Goal: Ask a question: Seek information or help from site administrators or community

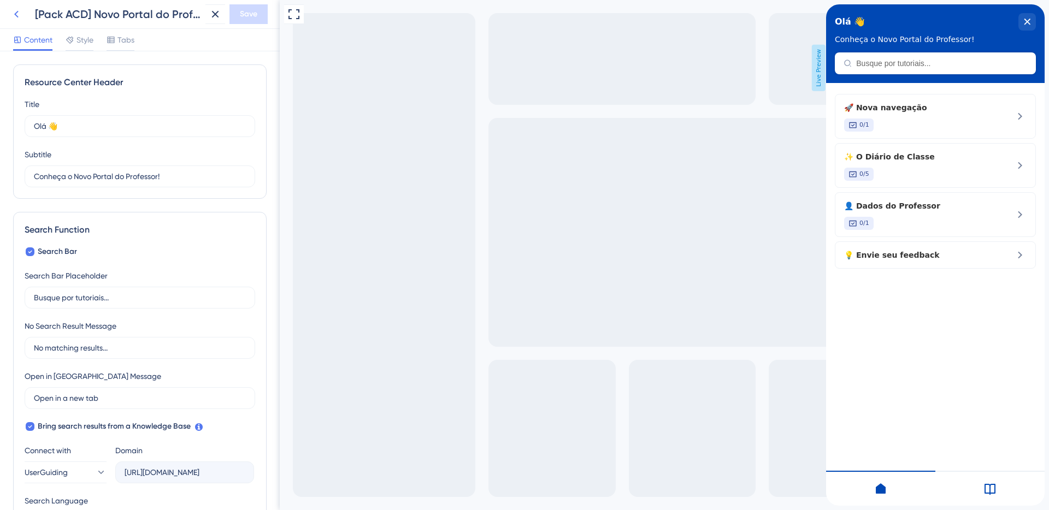
click at [11, 10] on icon at bounding box center [16, 14] width 13 height 13
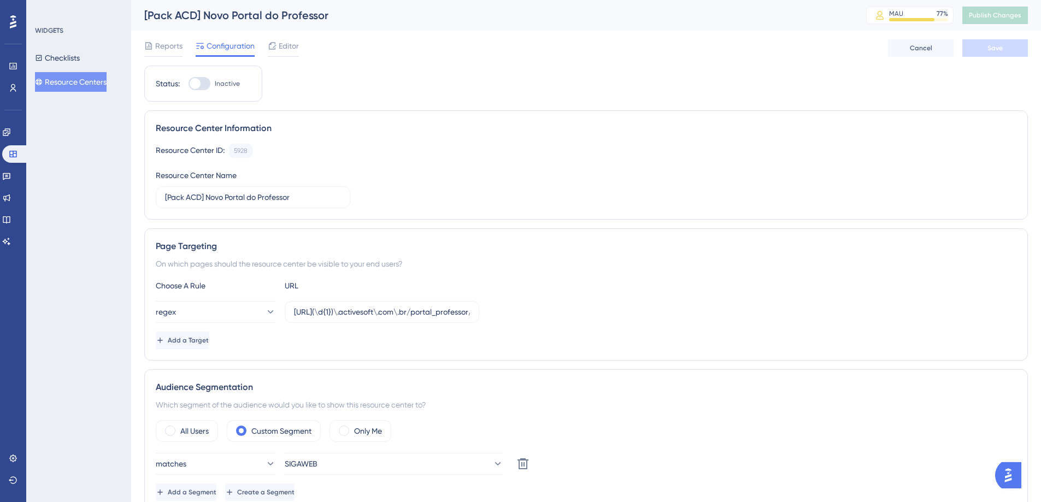
click at [1010, 477] on img "Open AI Assistant Launcher" at bounding box center [1008, 475] width 20 height 20
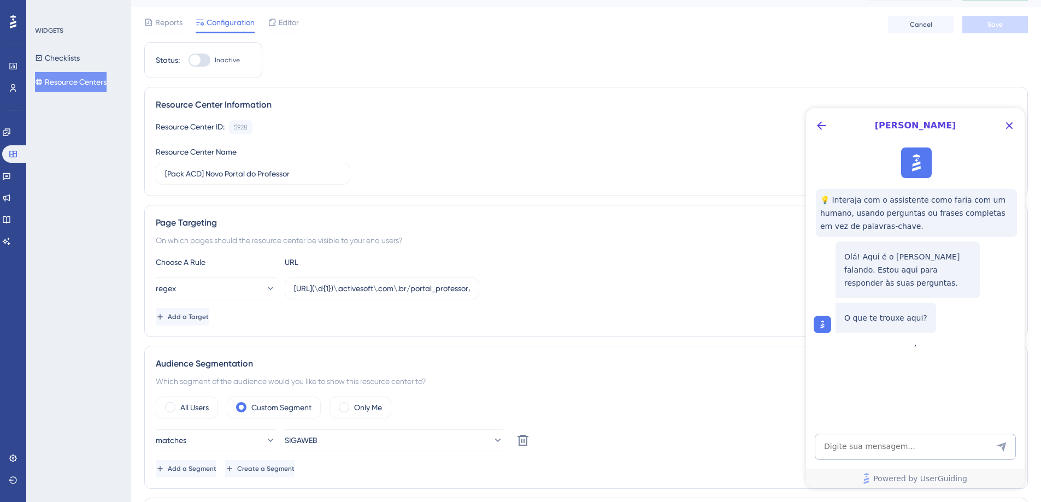
scroll to position [36, 0]
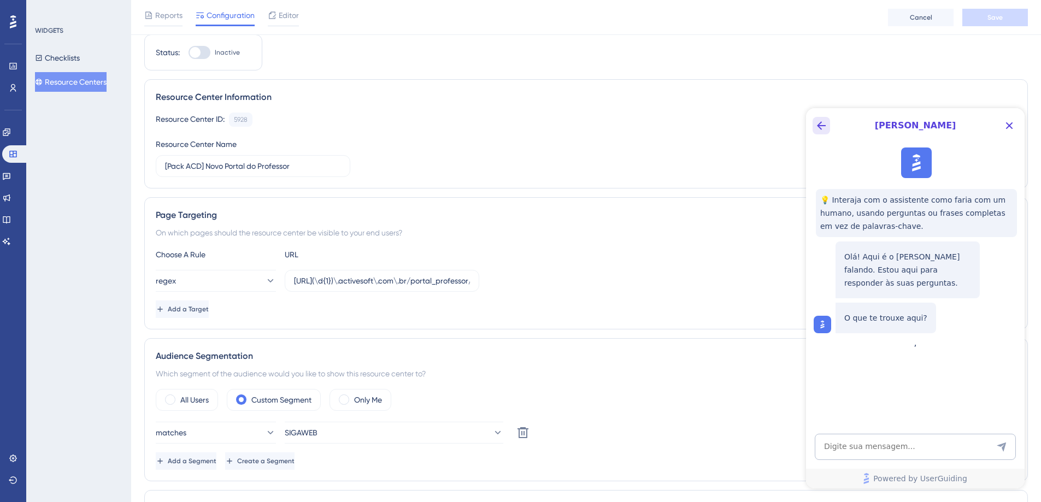
click at [818, 131] on icon "Back Button" at bounding box center [821, 125] width 13 height 13
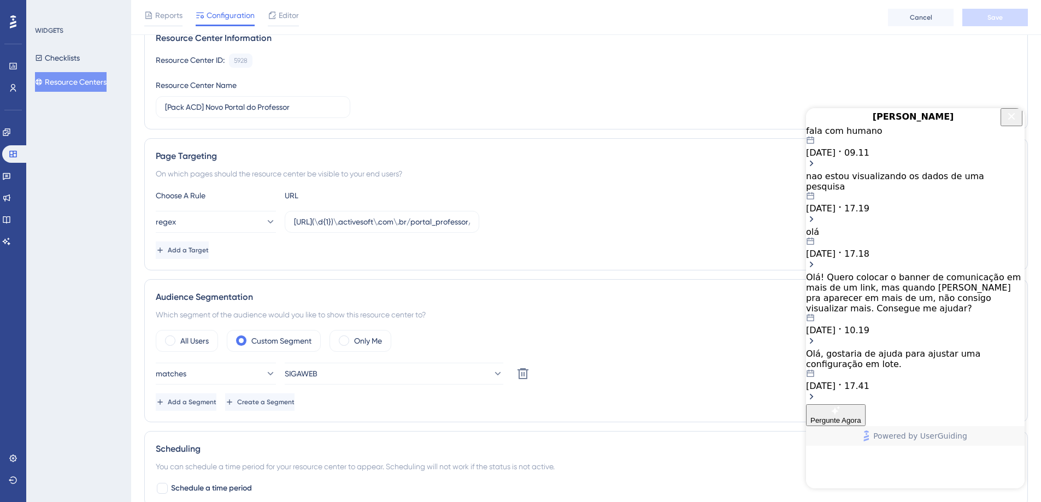
scroll to position [0, 0]
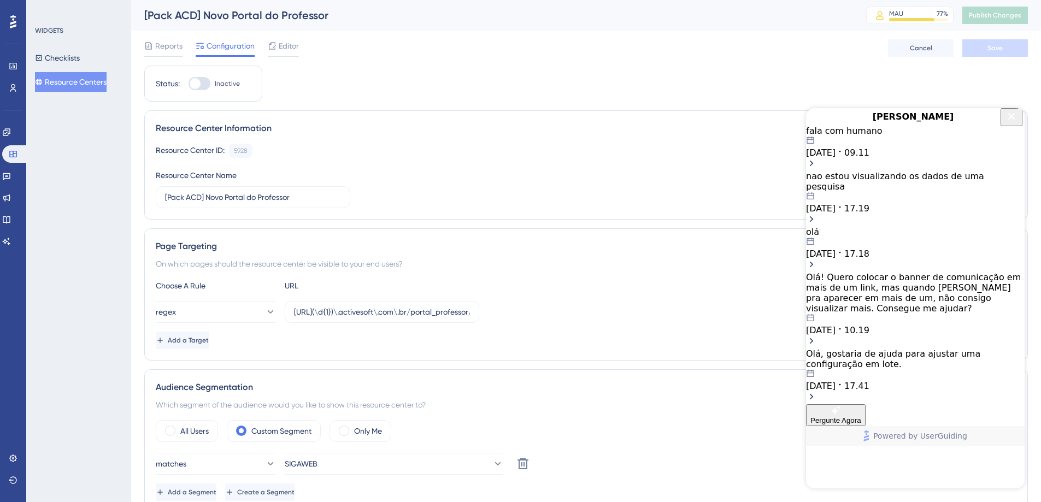
click at [1012, 123] on icon "Close Button" at bounding box center [1011, 116] width 13 height 13
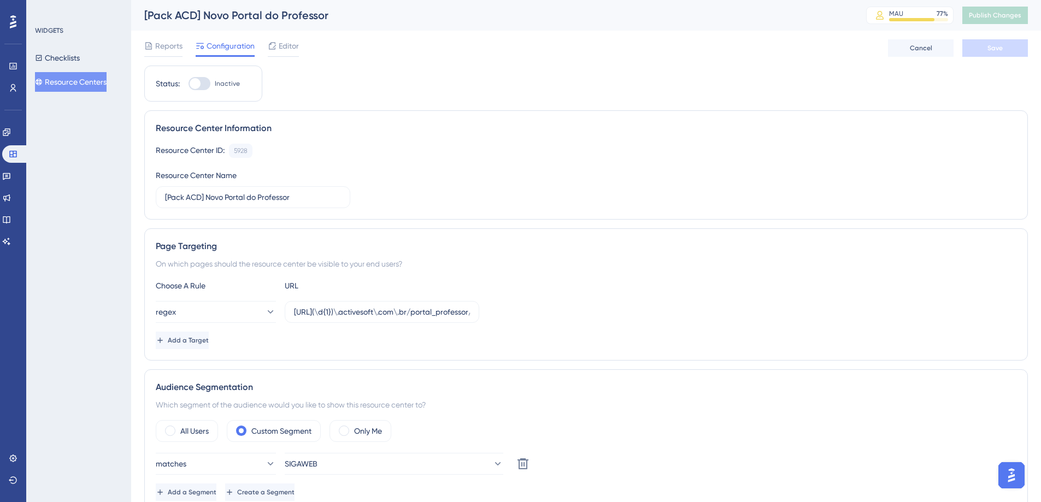
click at [1015, 477] on img "Open AI Assistant Launcher" at bounding box center [1011, 475] width 20 height 20
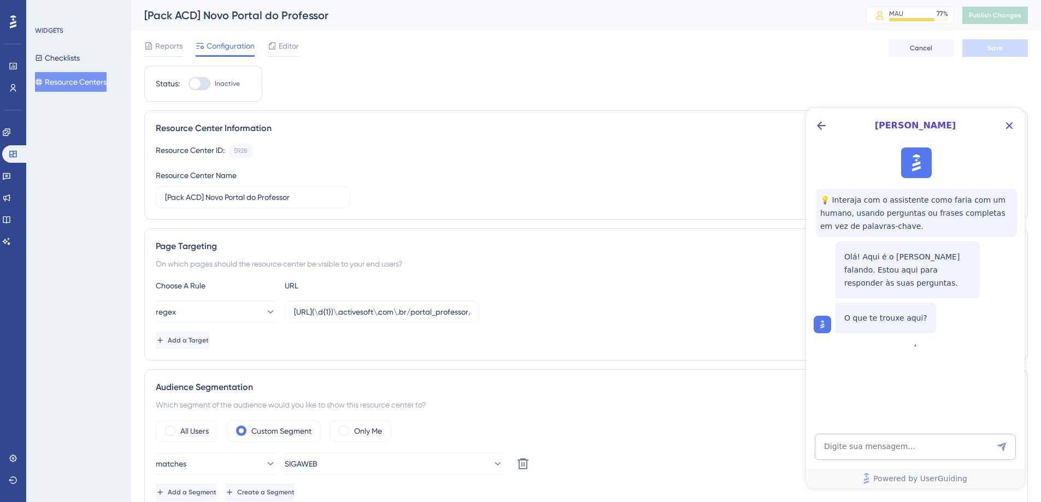
click at [931, 166] on div at bounding box center [916, 163] width 31 height 31
click at [905, 160] on img at bounding box center [916, 163] width 24 height 24
click at [844, 158] on div "💡 Interaja com o assistente como faria com um humano, usando perguntas ou frase…" at bounding box center [914, 240] width 219 height 195
drag, startPoint x: 833, startPoint y: 171, endPoint x: 831, endPoint y: 182, distance: 11.7
click at [832, 174] on div "💡 Interaja com o assistente como faria com um humano, usando perguntas ou frase…" at bounding box center [914, 240] width 219 height 195
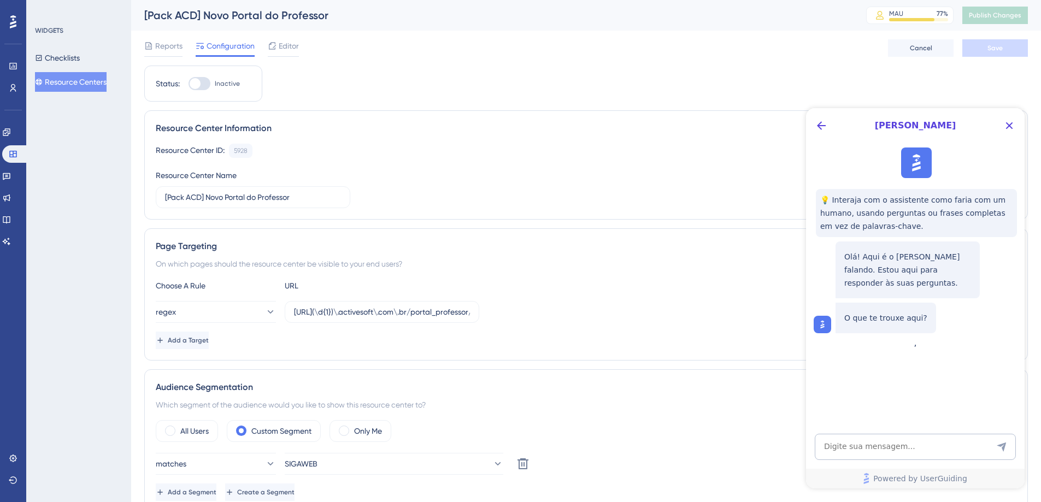
click at [841, 285] on div "Olá! Aqui é o [PERSON_NAME] falando. Estou aqui para responder às suas pergunta…" at bounding box center [907, 269] width 144 height 57
click at [847, 301] on div "Olá! Aqui é o [PERSON_NAME] falando. Estou aqui para responder às suas pergunta…" at bounding box center [916, 285] width 205 height 96
click at [861, 310] on div "O que te trouxe aqui?" at bounding box center [885, 318] width 101 height 31
click at [815, 129] on icon "Back Button" at bounding box center [821, 125] width 13 height 13
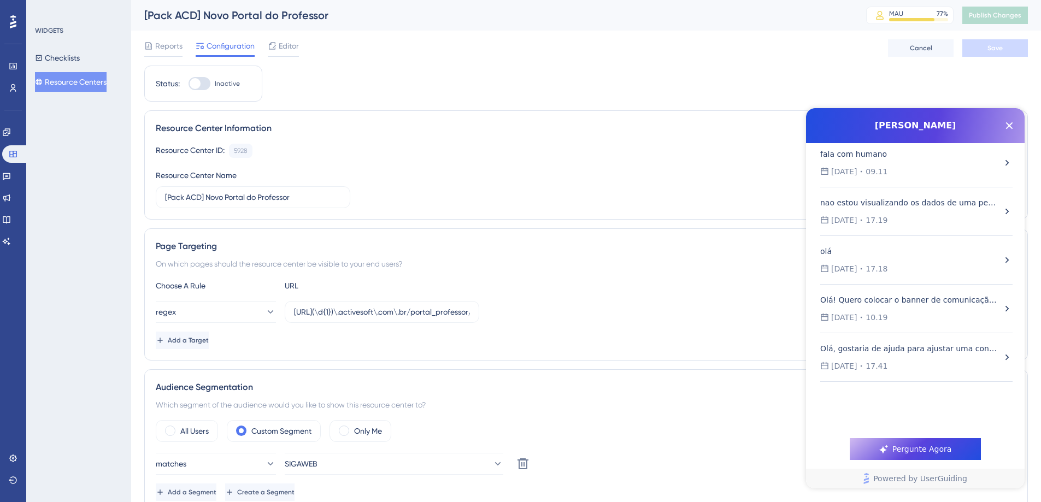
click at [932, 362] on div "[DATE] 17.41" at bounding box center [910, 366] width 181 height 13
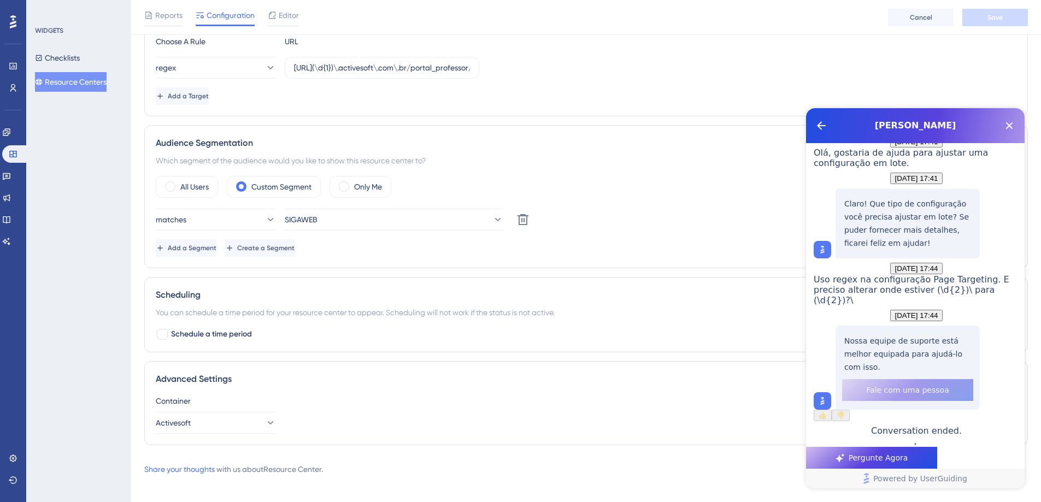
scroll to position [253, 0]
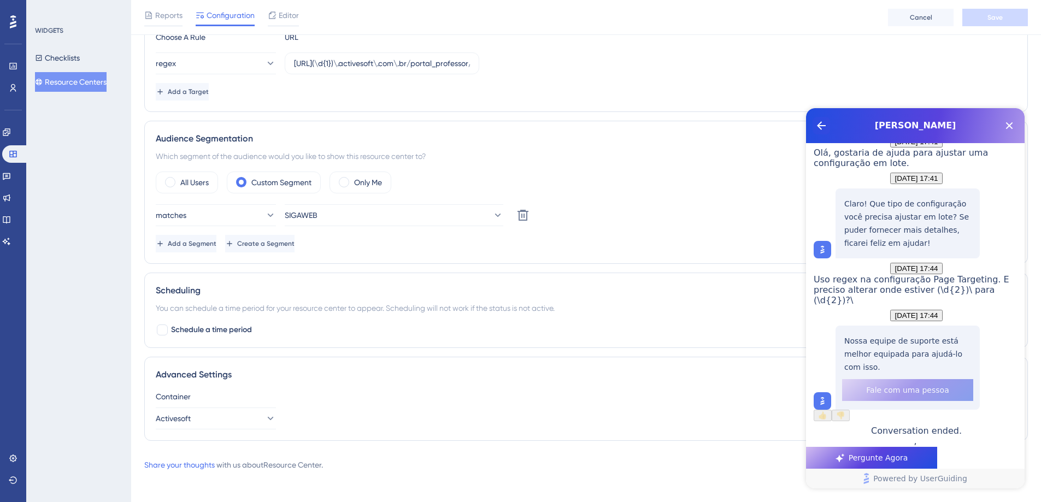
click at [821, 123] on icon "Back Button" at bounding box center [821, 125] width 13 height 13
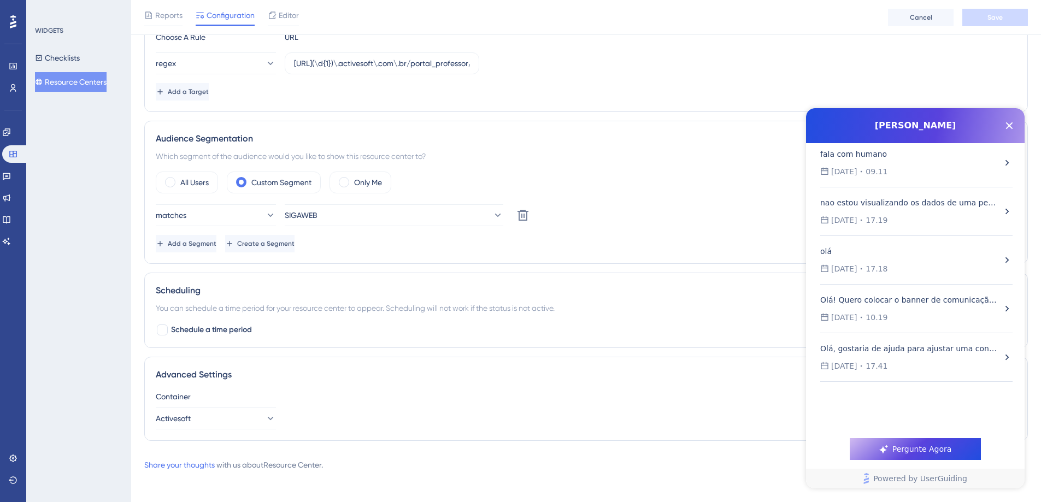
click at [865, 315] on icon "Open chat history starts with message: Olá!\aQuero colocar o banner de comunica…" at bounding box center [861, 317] width 9 height 9
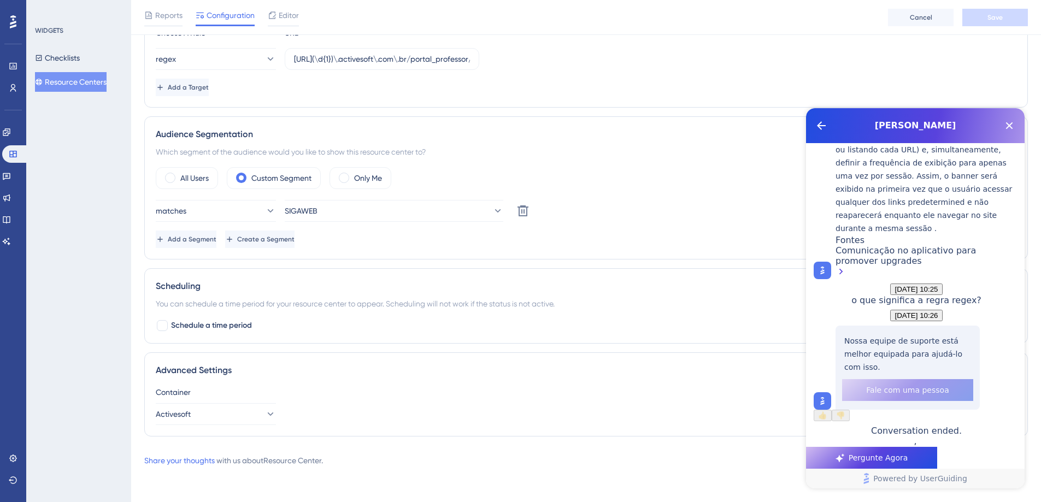
scroll to position [1306, 0]
click at [822, 126] on icon "Back Button" at bounding box center [821, 125] width 9 height 9
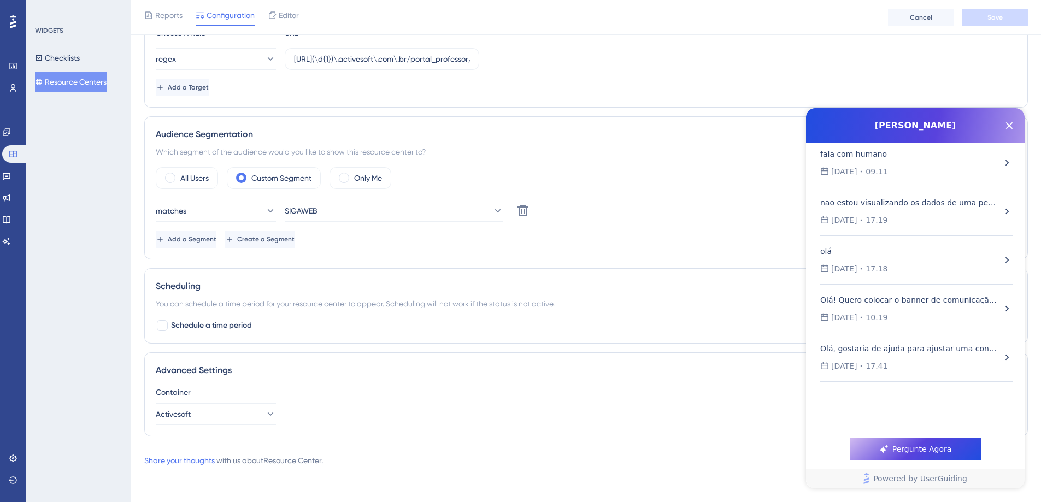
click at [854, 205] on div "nao estou visualizando os dados de uma pesquisa" at bounding box center [909, 202] width 179 height 13
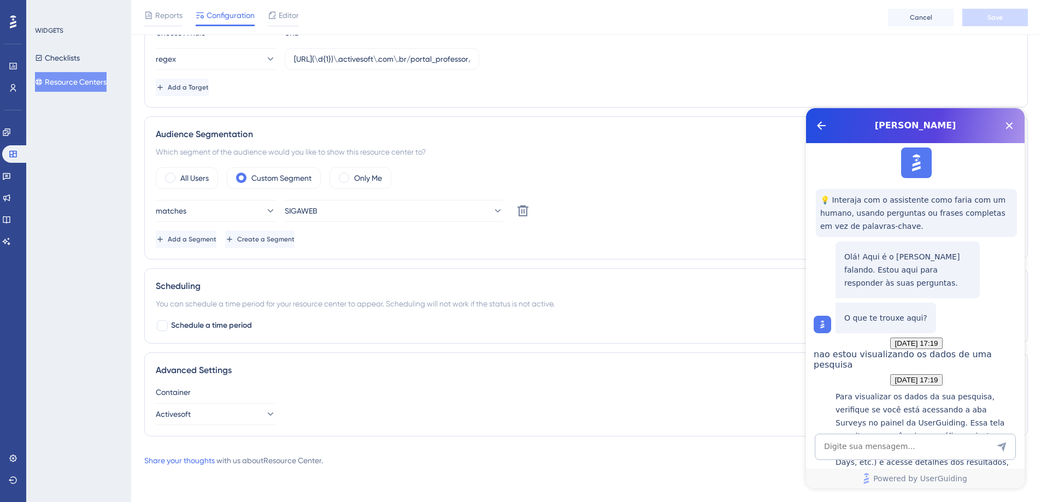
scroll to position [562, 0]
click at [823, 125] on icon "Back Button" at bounding box center [821, 125] width 9 height 9
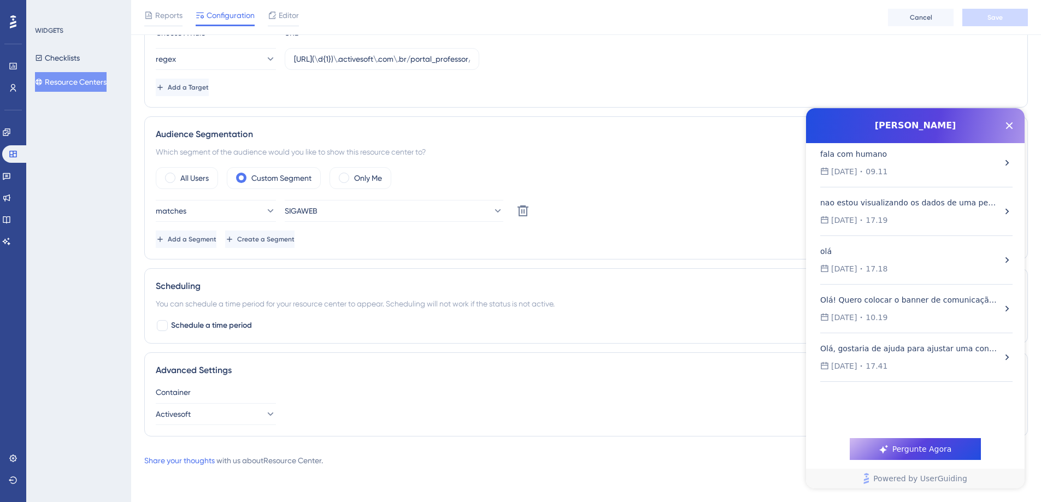
click at [845, 163] on div "fala com humano [DATE] 09.11" at bounding box center [910, 163] width 181 height 31
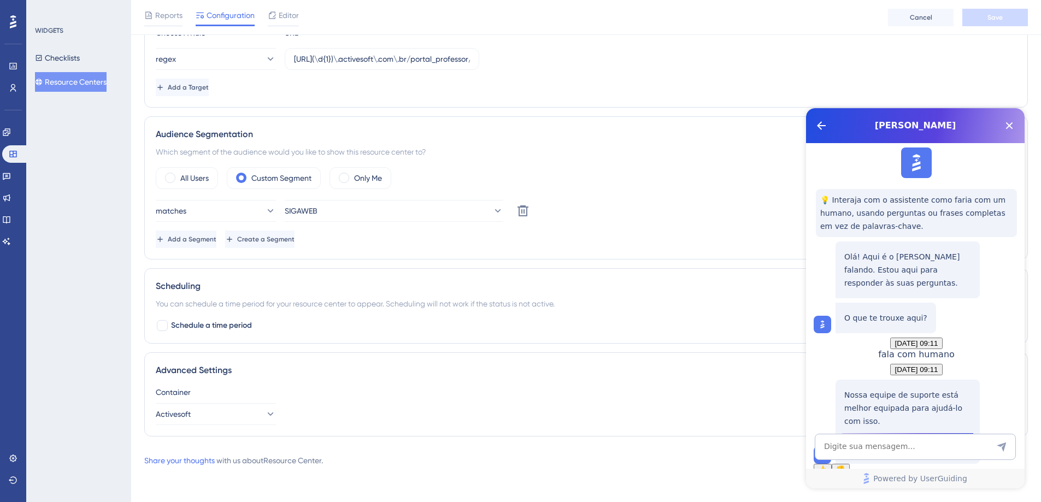
scroll to position [110, 0]
click at [812, 129] on div "[PERSON_NAME]" at bounding box center [915, 125] width 219 height 35
click at [815, 126] on icon "Back Button" at bounding box center [821, 125] width 13 height 13
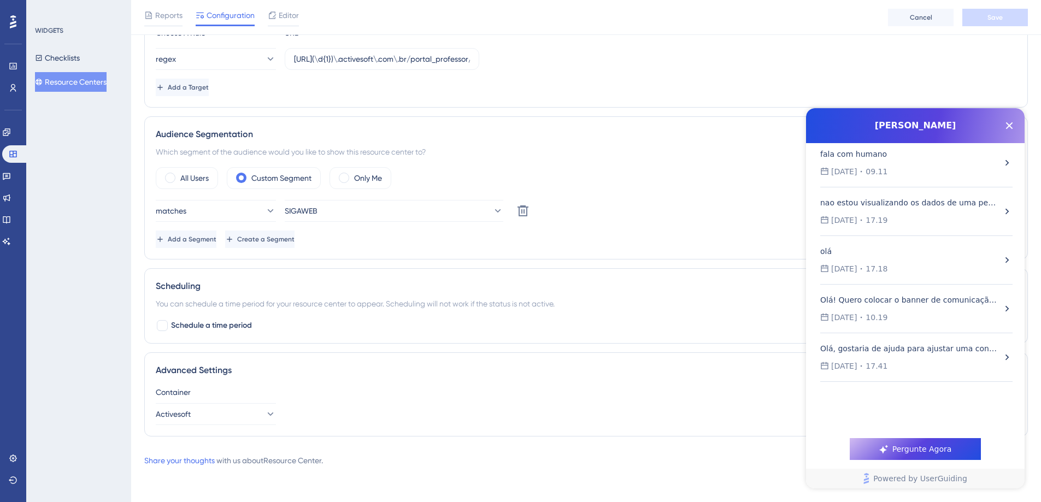
click at [8, 19] on div at bounding box center [12, 21] width 17 height 17
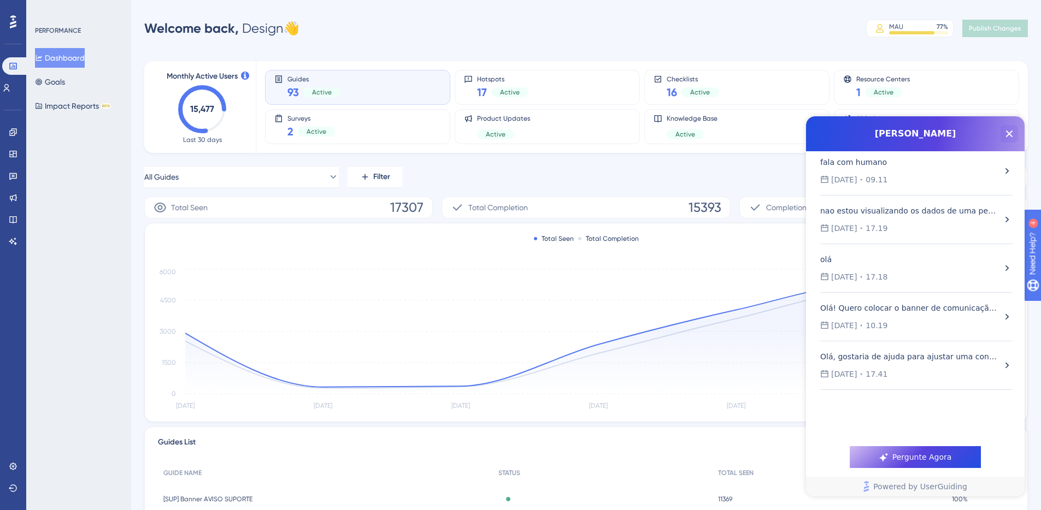
click at [1013, 129] on icon "Close Button" at bounding box center [1009, 133] width 13 height 13
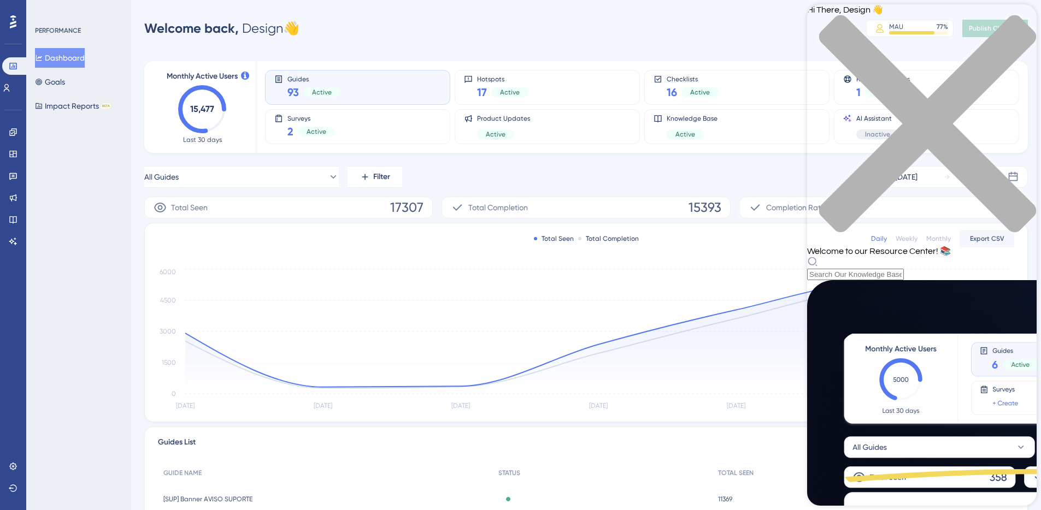
scroll to position [116, 0]
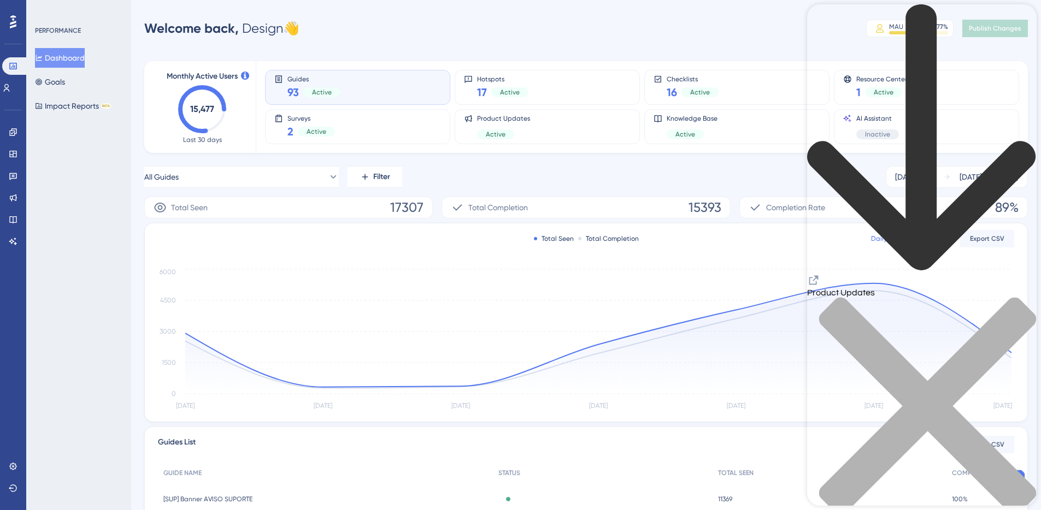
scroll to position [1120, 0]
click at [1020, 297] on icon "close resource center" at bounding box center [921, 411] width 229 height 229
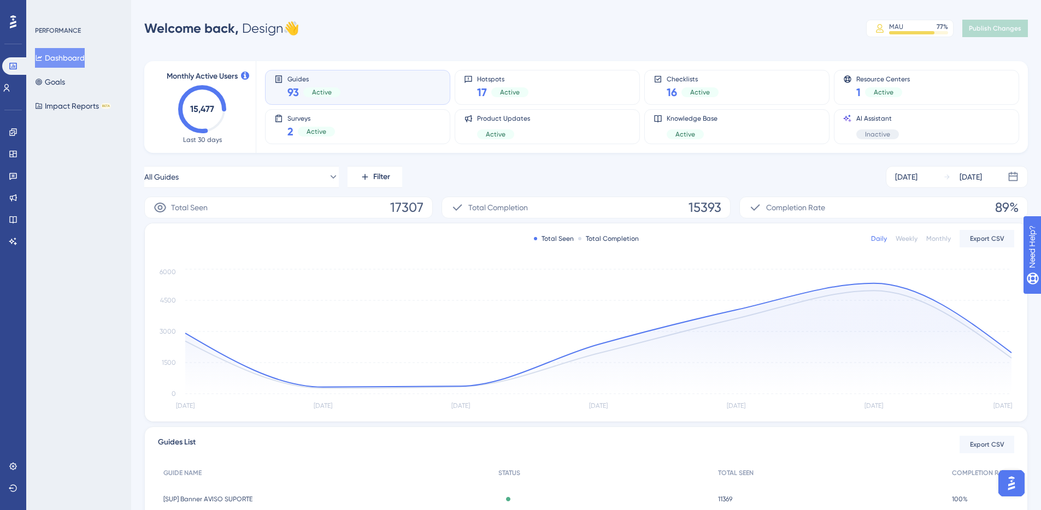
click at [1012, 484] on img "Open AI Assistant Launcher" at bounding box center [1011, 484] width 20 height 20
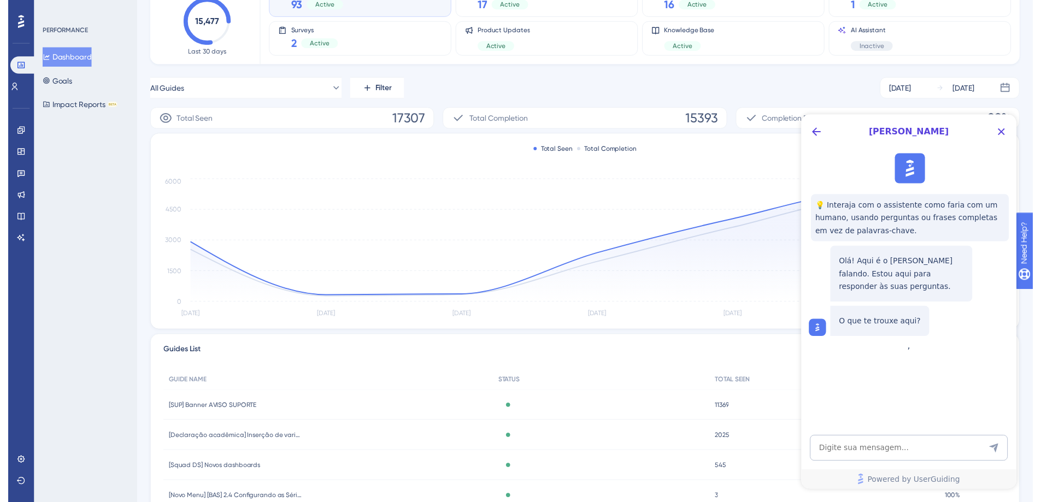
scroll to position [0, 0]
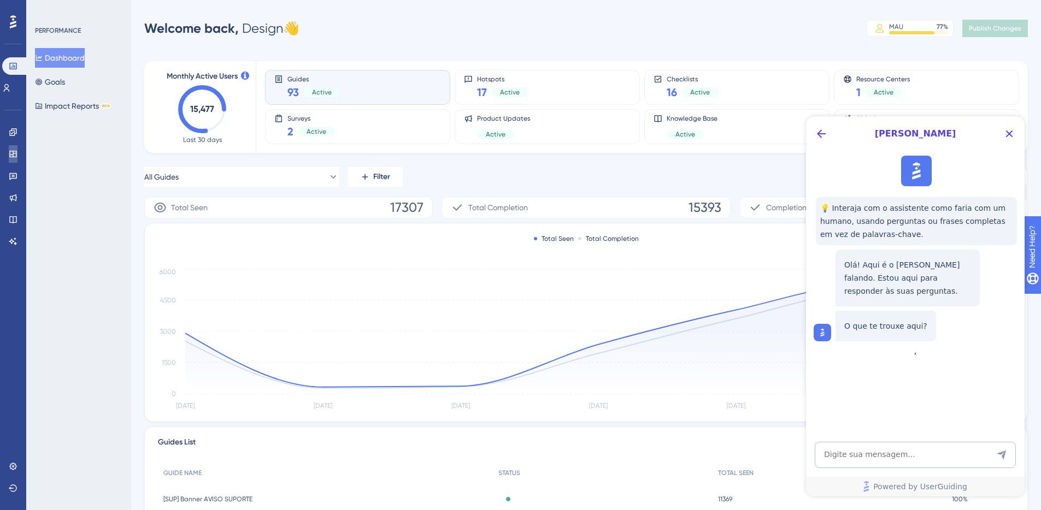
click at [15, 156] on icon at bounding box center [13, 154] width 9 height 9
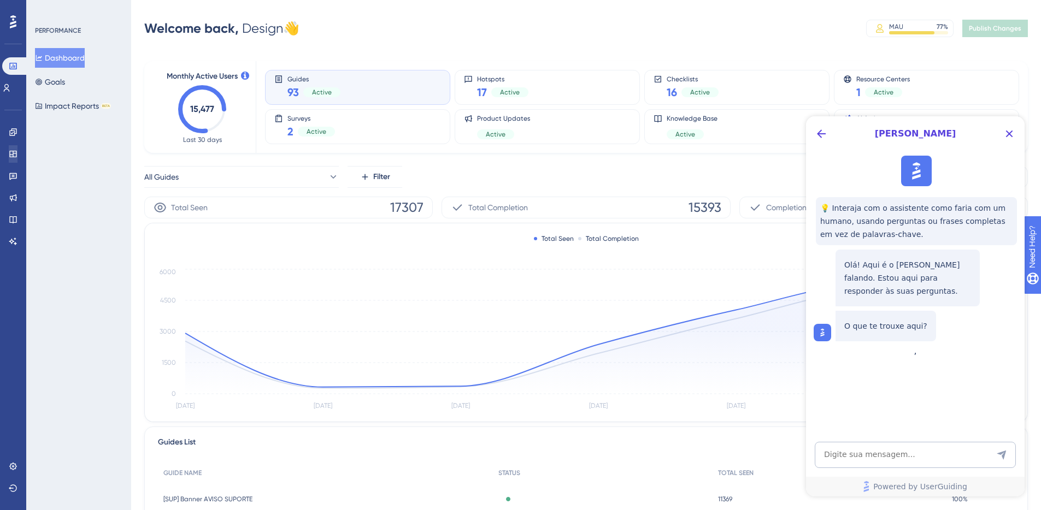
click at [15, 156] on icon at bounding box center [13, 154] width 9 height 9
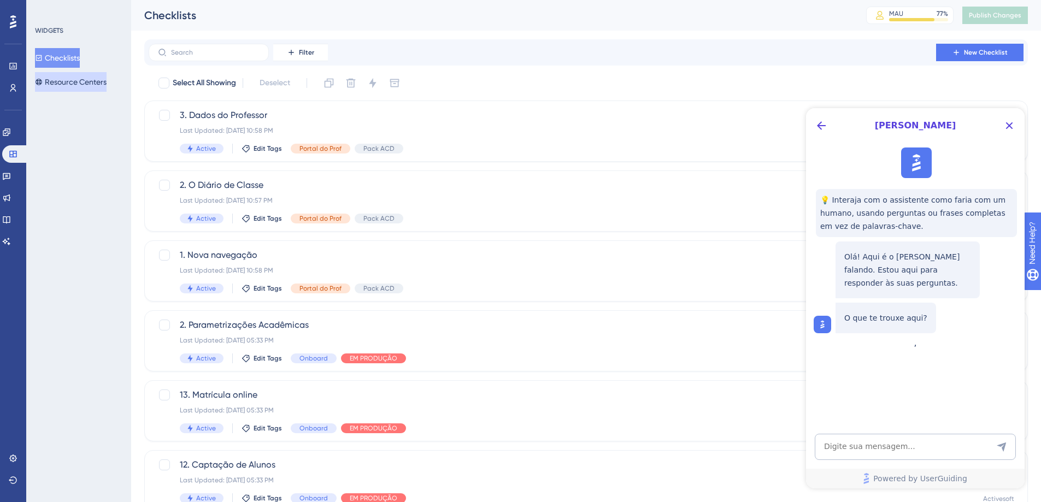
click at [55, 78] on button "Resource Centers" at bounding box center [71, 82] width 72 height 20
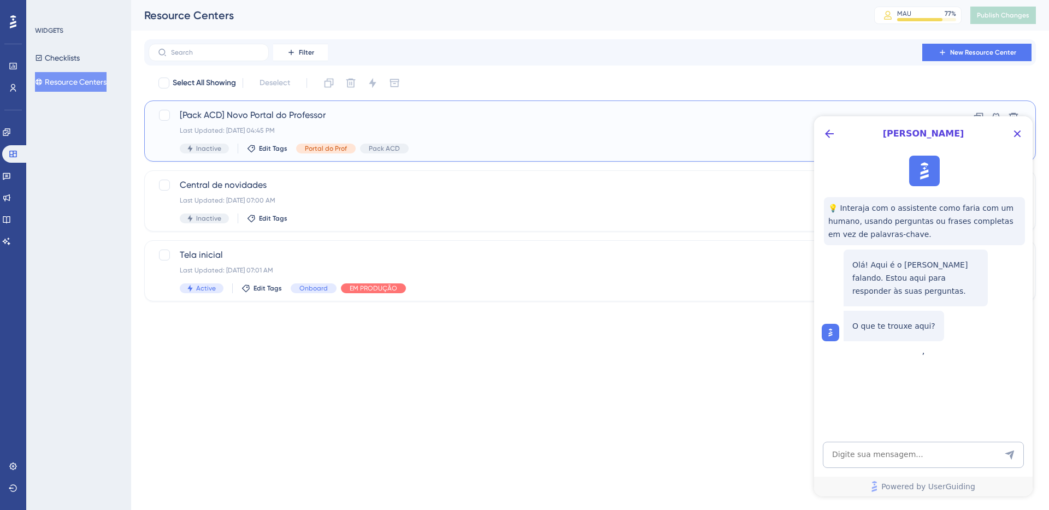
click at [308, 120] on span "[Pack ACD] Novo Portal do Professor" at bounding box center [546, 115] width 733 height 13
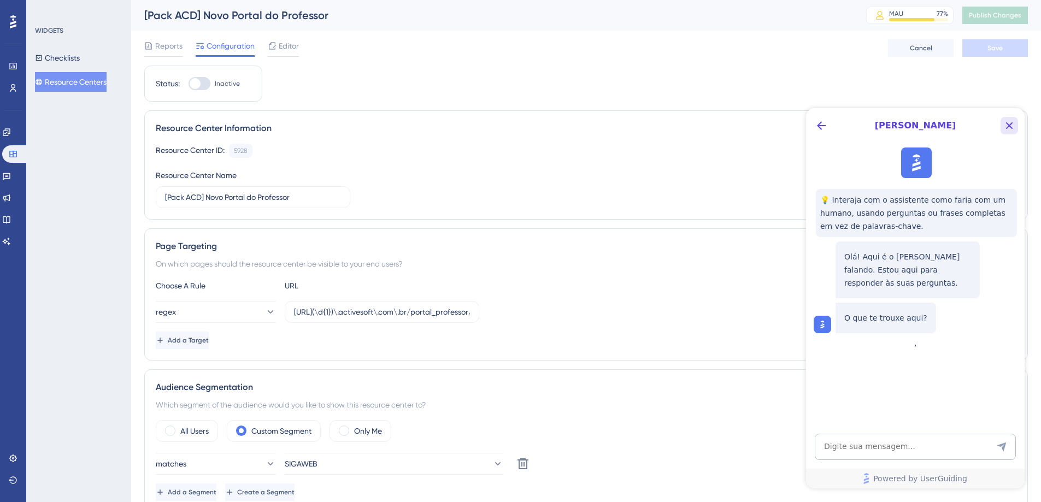
click at [1011, 126] on icon "Close Button" at bounding box center [1009, 125] width 13 height 13
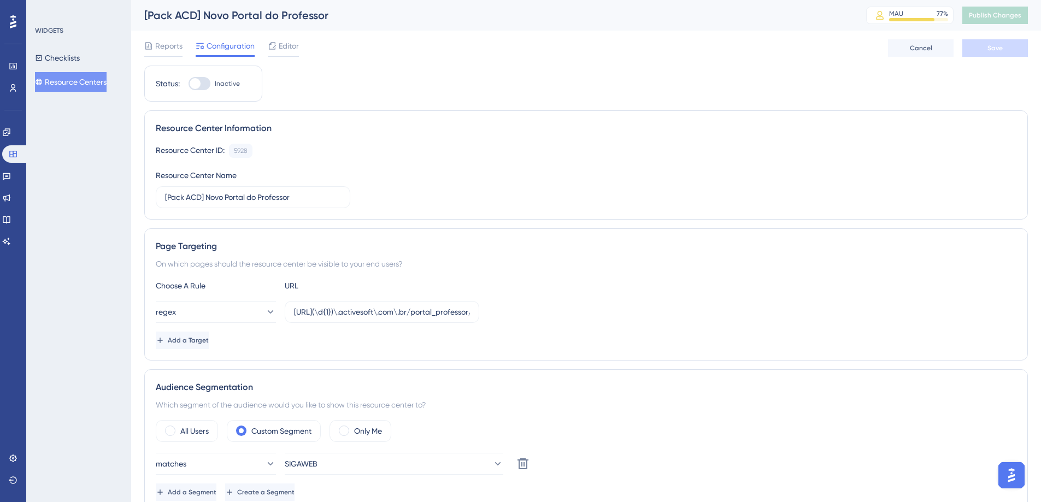
click at [1020, 468] on button "Open AI Assistant Launcher" at bounding box center [1011, 475] width 26 height 26
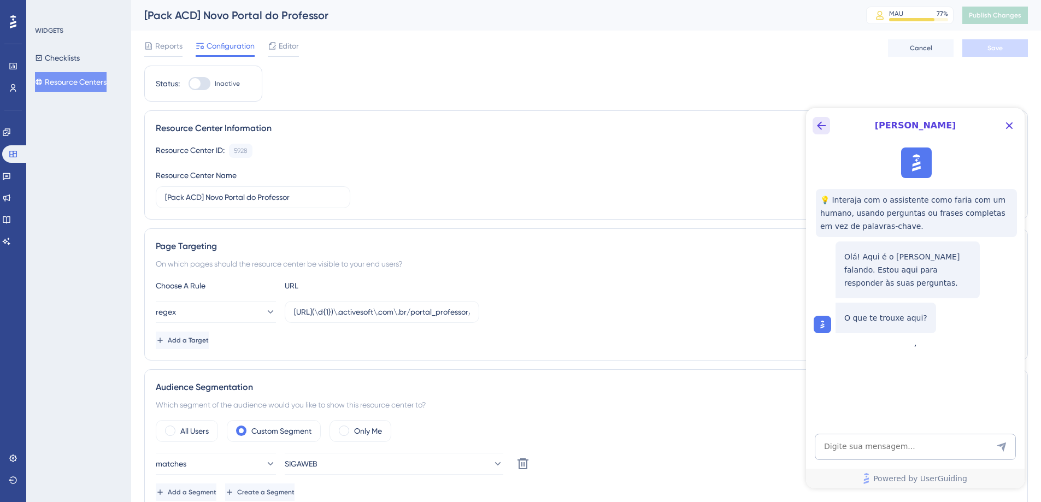
click at [818, 125] on icon "Back Button" at bounding box center [821, 125] width 13 height 13
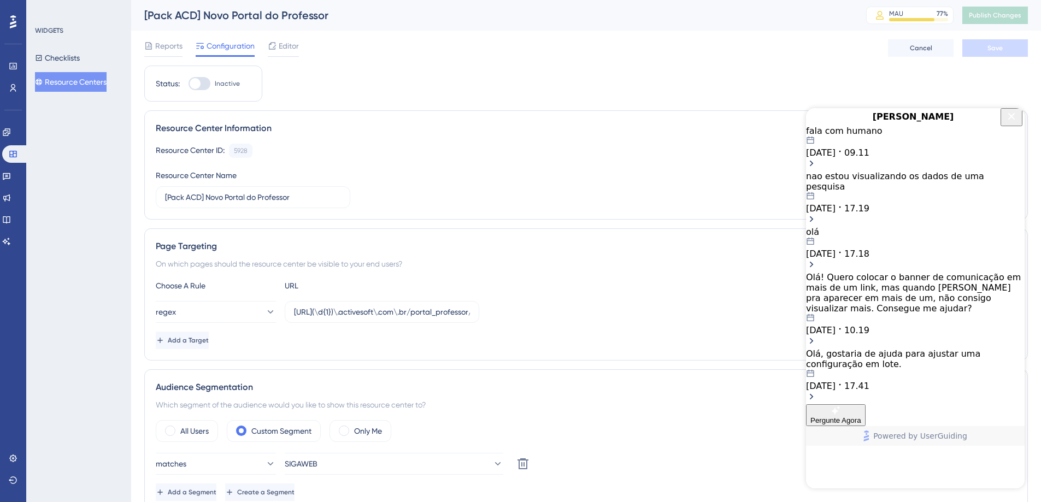
click at [1005, 123] on icon "Close Button" at bounding box center [1011, 116] width 13 height 13
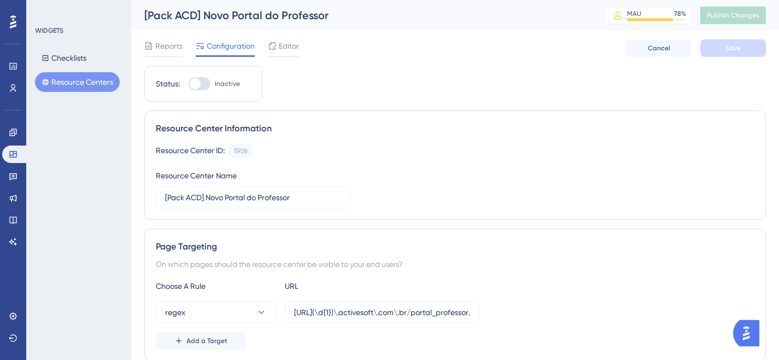
click at [746, 330] on img "Open AI Assistant Launcher" at bounding box center [746, 333] width 20 height 20
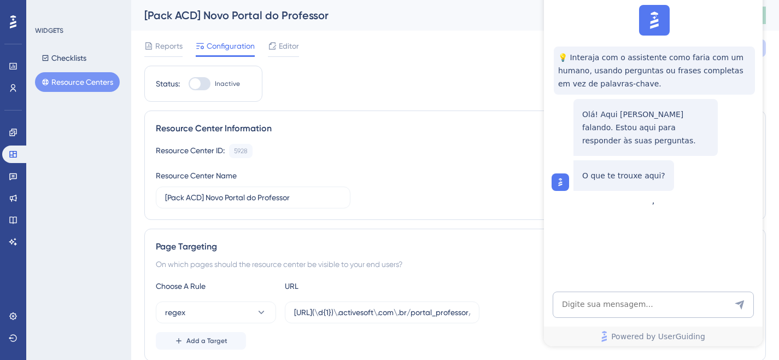
scroll to position [400, 0]
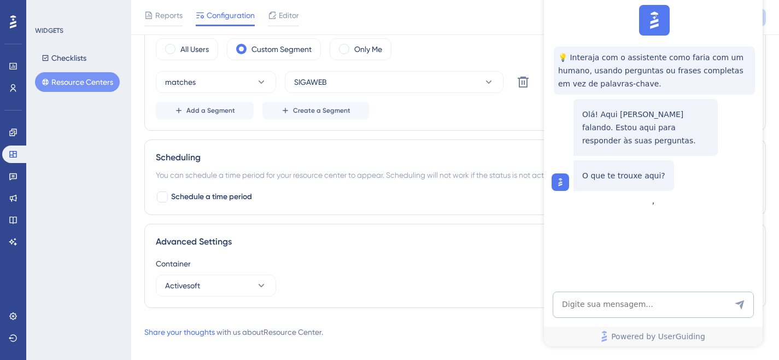
scroll to position [0, 0]
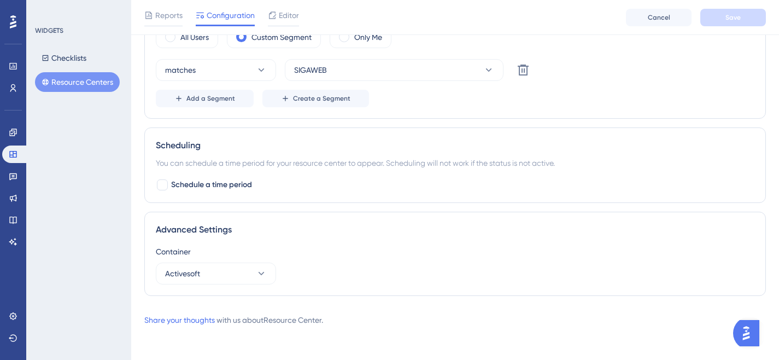
scroll to position [400, 0]
click at [198, 318] on link "Share your thoughts" at bounding box center [179, 318] width 70 height 9
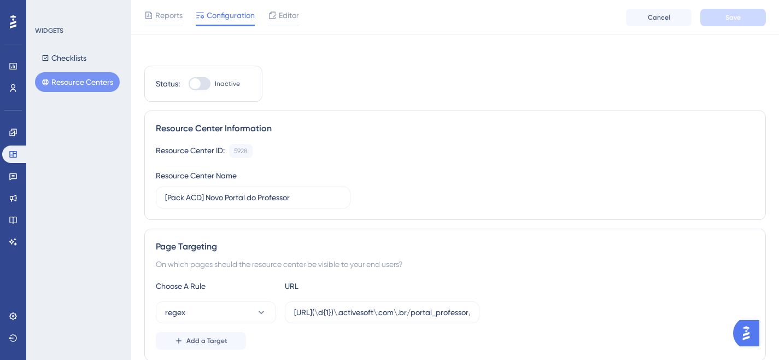
scroll to position [0, 0]
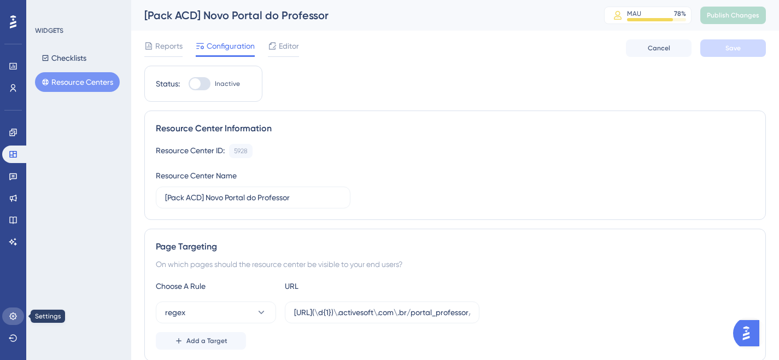
click at [14, 317] on icon at bounding box center [13, 315] width 9 height 9
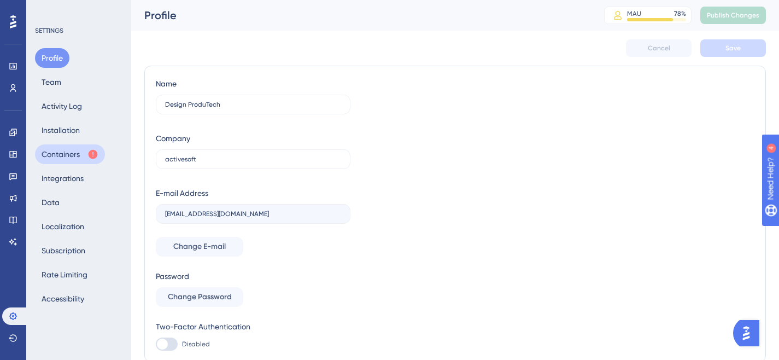
click at [66, 153] on button "Containers" at bounding box center [70, 154] width 70 height 20
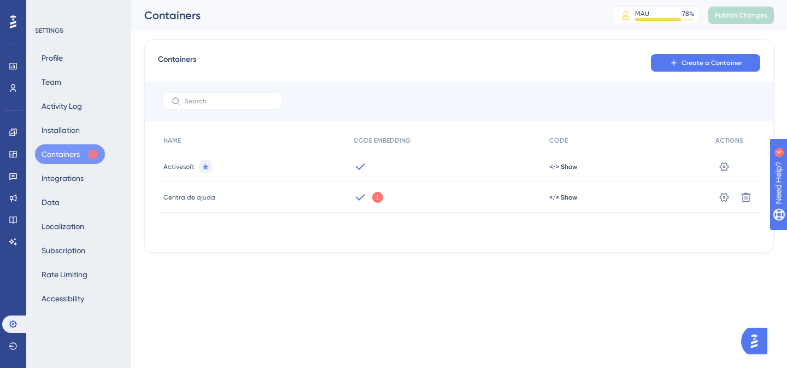
click at [275, 199] on div "Centra de ajuda" at bounding box center [253, 197] width 190 height 31
click at [378, 193] on icon at bounding box center [377, 197] width 11 height 11
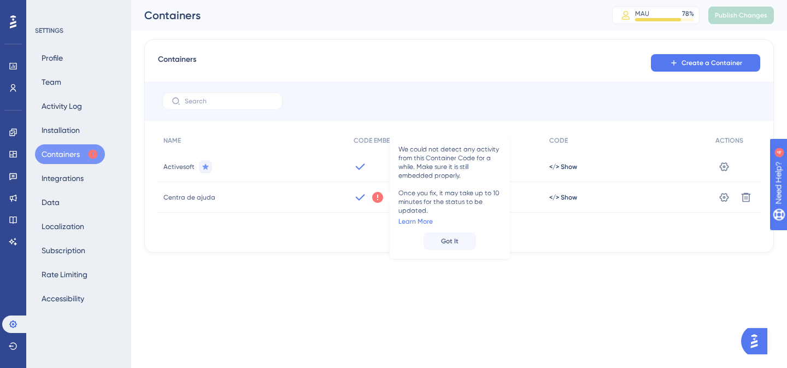
click at [758, 339] on img "Open AI Assistant Launcher" at bounding box center [754, 341] width 20 height 20
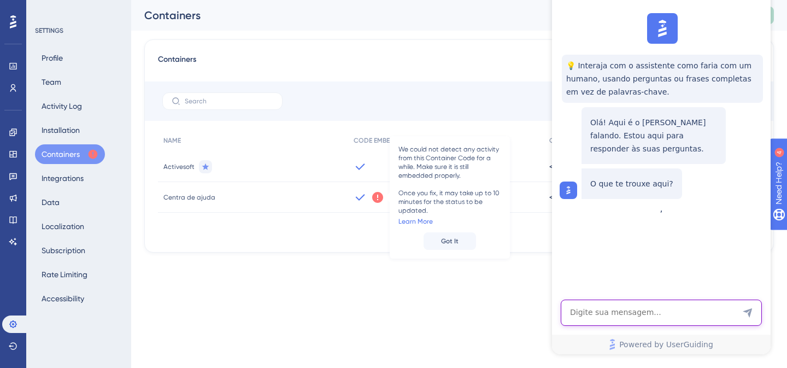
click at [635, 312] on textarea "AI Assistant Text Input" at bounding box center [661, 312] width 201 height 26
type textarea "f"
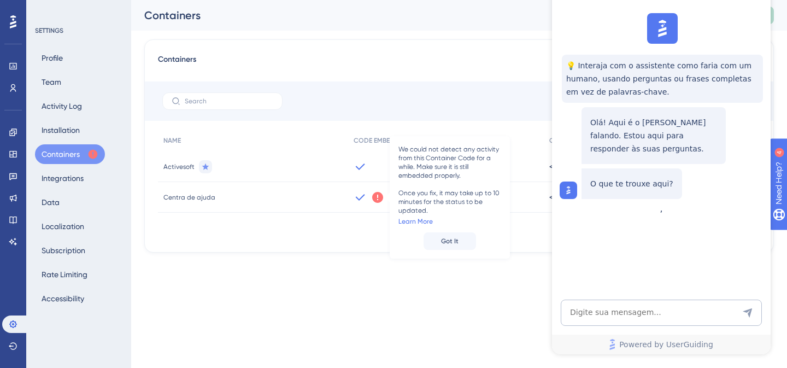
click at [697, 16] on div "💡 Interaja com o assistente como faria com um humano, usando perguntas ou frase…" at bounding box center [660, 106] width 219 height 195
